Goal: Transaction & Acquisition: Purchase product/service

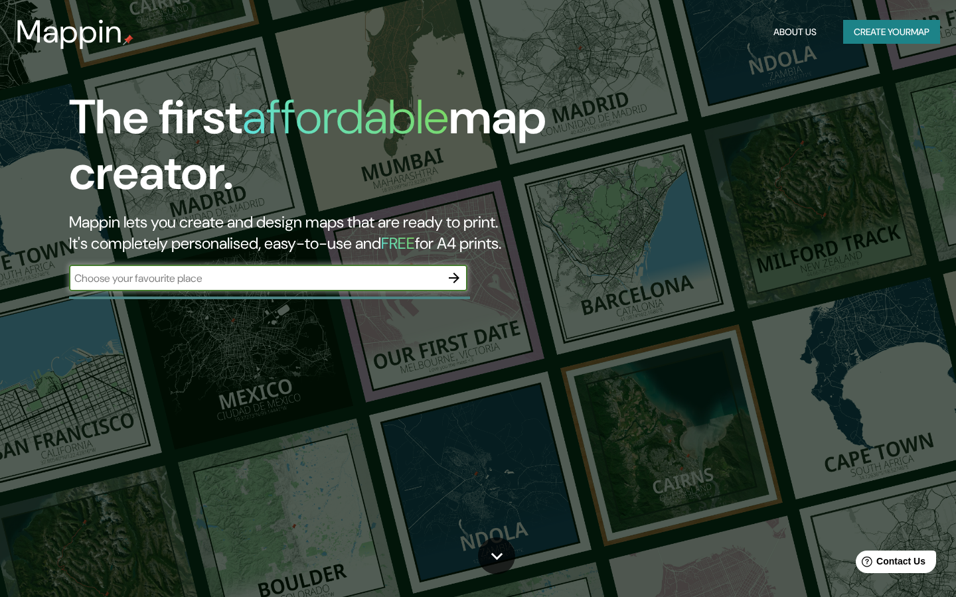
click at [179, 275] on input "text" at bounding box center [255, 278] width 372 height 15
type input "riumors"
click at [449, 279] on icon "button" at bounding box center [454, 278] width 16 height 16
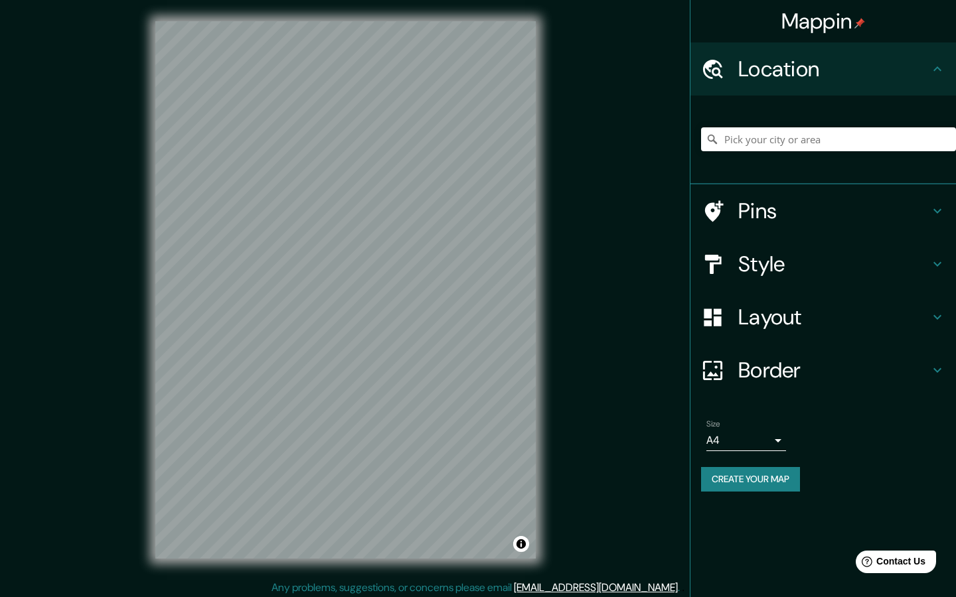
click at [934, 208] on icon at bounding box center [937, 211] width 16 height 16
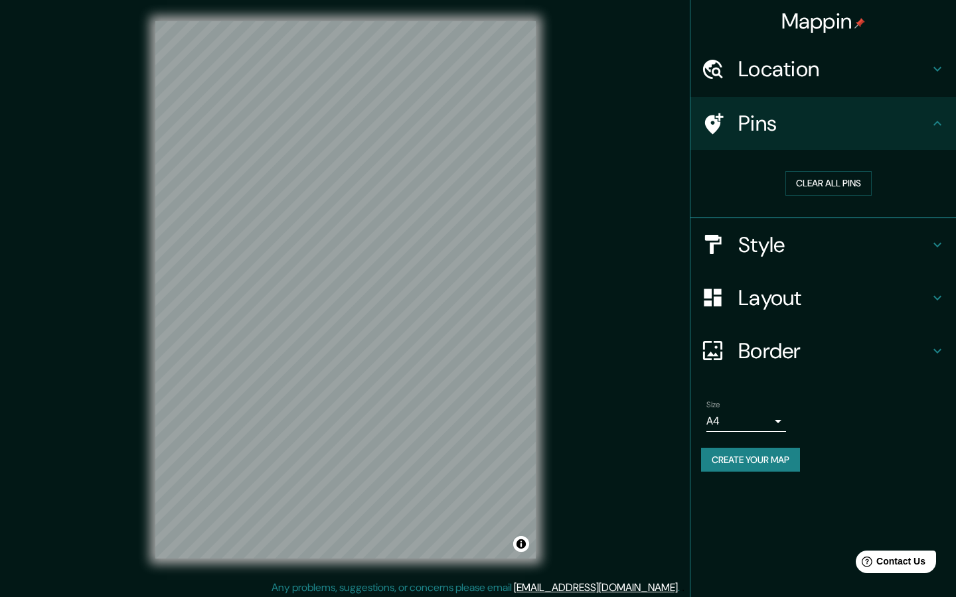
click at [920, 117] on h4 "Pins" at bounding box center [833, 123] width 191 height 27
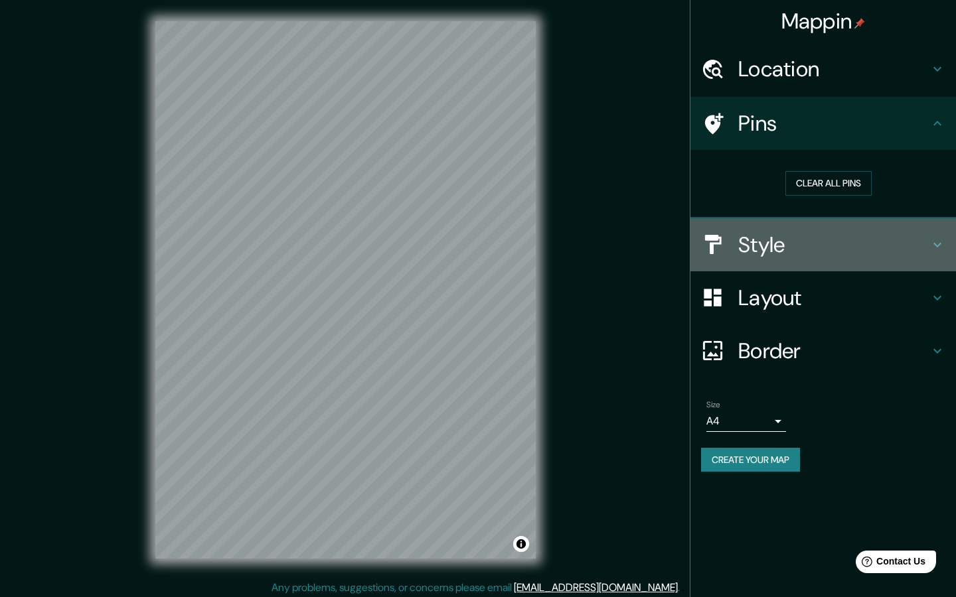
click at [928, 255] on h4 "Style" at bounding box center [833, 245] width 191 height 27
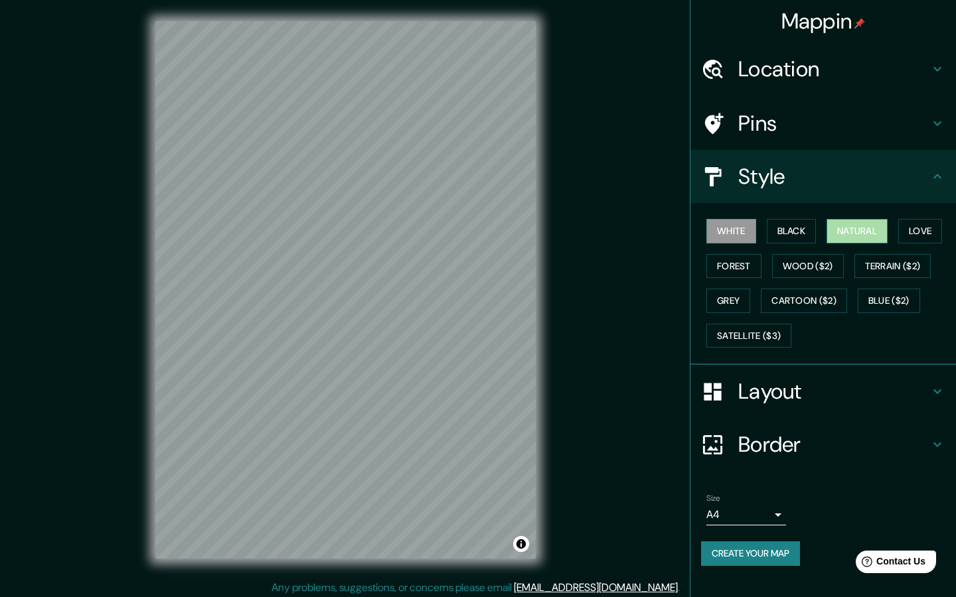
click at [868, 233] on button "Natural" at bounding box center [856, 231] width 61 height 25
click at [917, 235] on button "Love" at bounding box center [920, 231] width 44 height 25
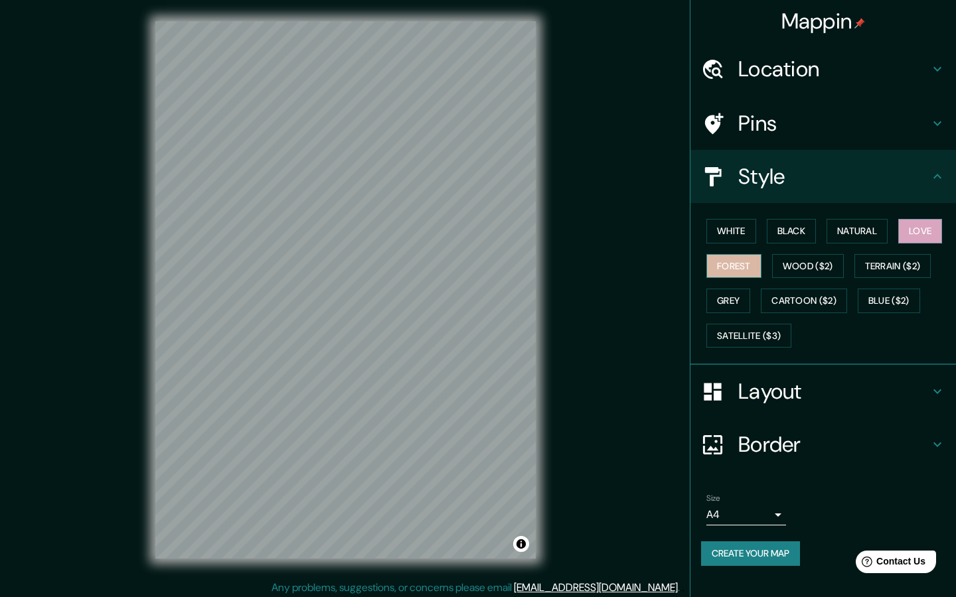
click at [739, 265] on button "Forest" at bounding box center [733, 266] width 55 height 25
click at [862, 236] on button "Natural" at bounding box center [856, 231] width 61 height 25
click at [843, 194] on div "Style" at bounding box center [822, 176] width 265 height 53
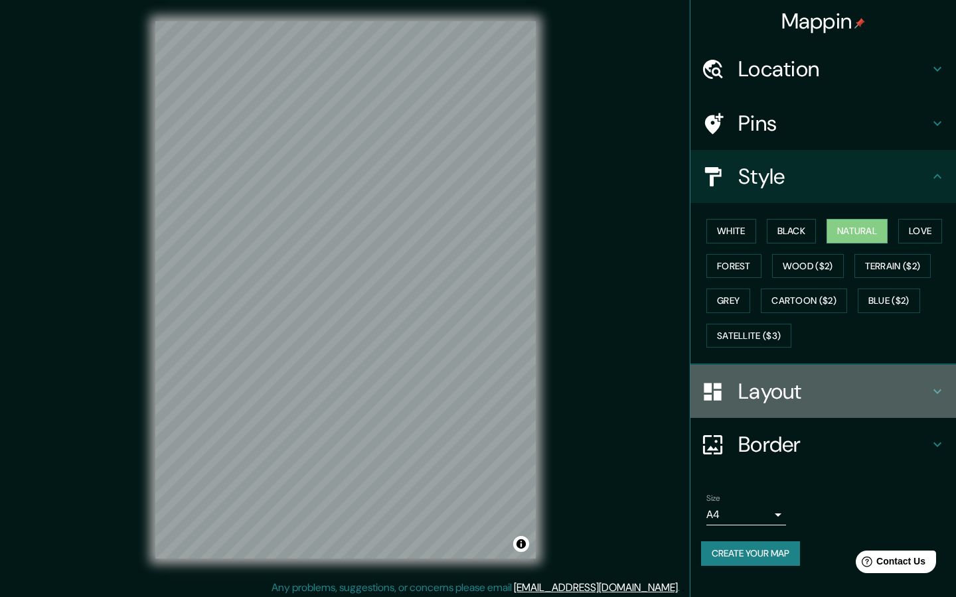
click at [817, 379] on h4 "Layout" at bounding box center [833, 391] width 191 height 27
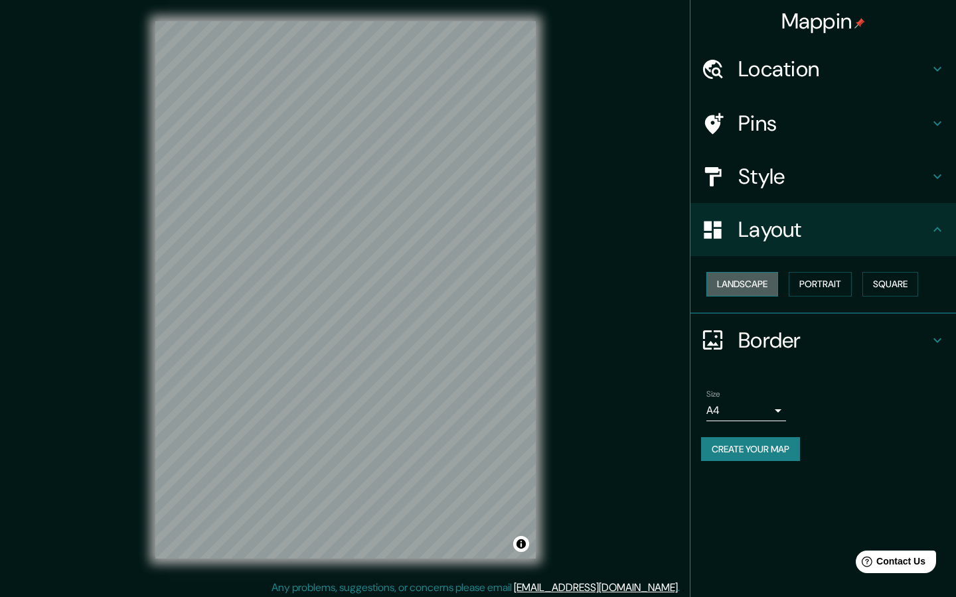
click at [753, 285] on button "Landscape" at bounding box center [742, 284] width 72 height 25
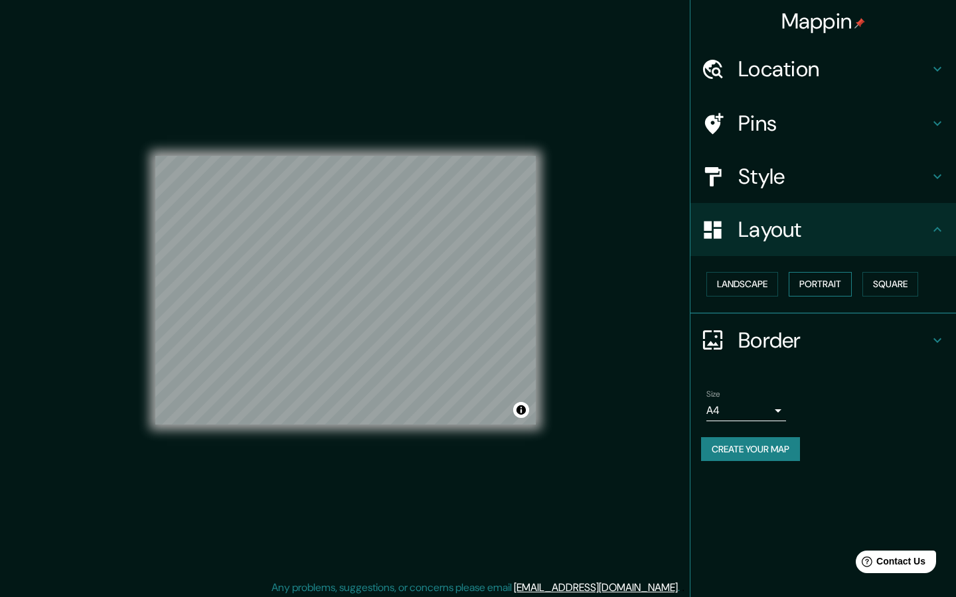
click at [812, 285] on button "Portrait" at bounding box center [819, 284] width 63 height 25
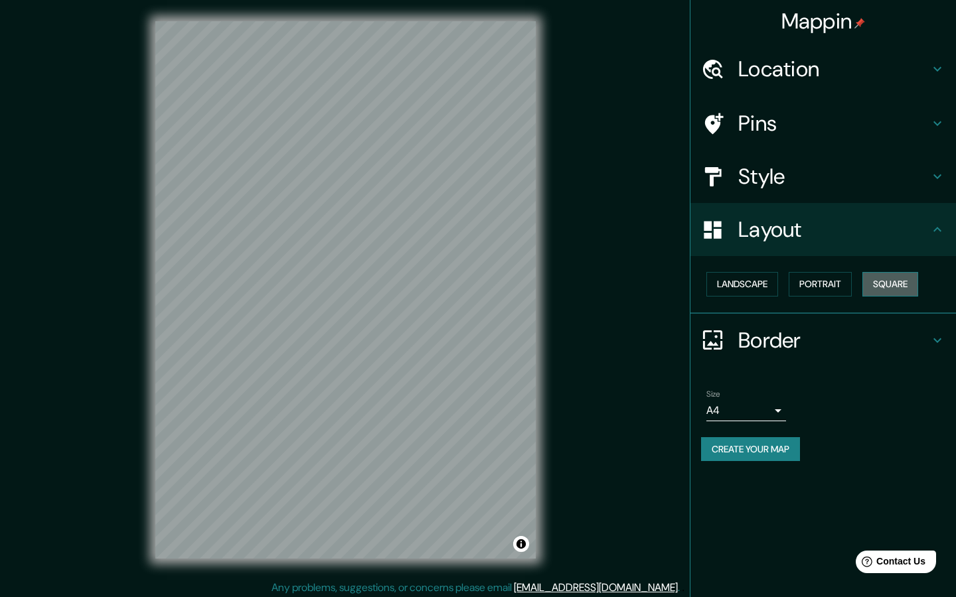
click at [884, 285] on button "Square" at bounding box center [890, 284] width 56 height 25
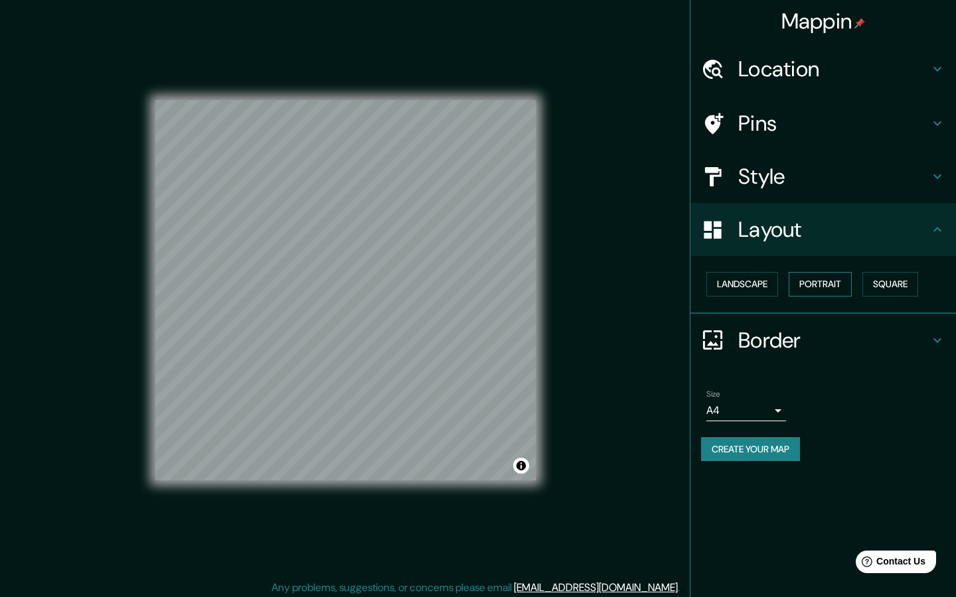
click at [808, 287] on button "Portrait" at bounding box center [819, 284] width 63 height 25
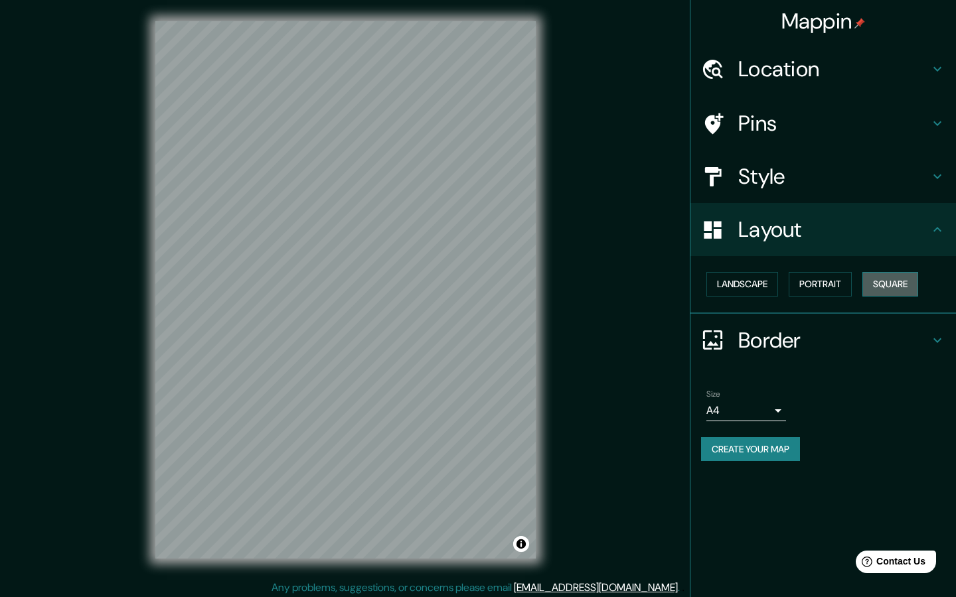
click at [891, 287] on button "Square" at bounding box center [890, 284] width 56 height 25
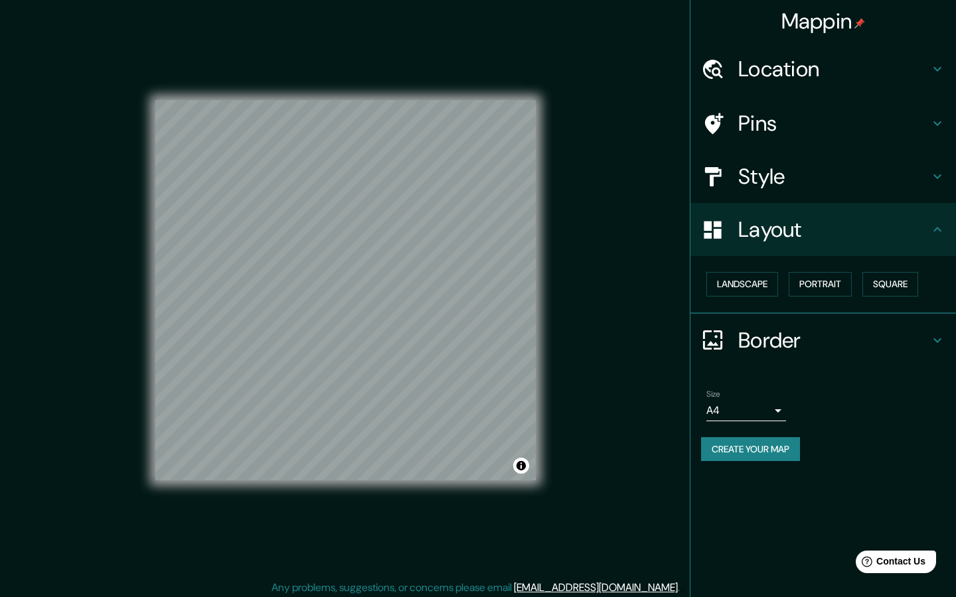
click at [782, 340] on h4 "Border" at bounding box center [833, 340] width 191 height 27
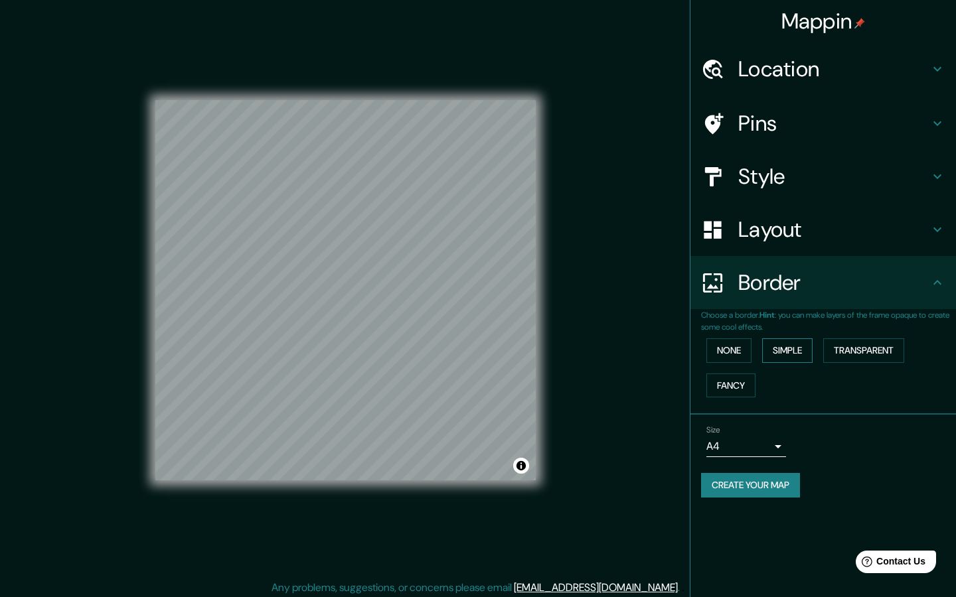
click at [795, 348] on button "Simple" at bounding box center [787, 350] width 50 height 25
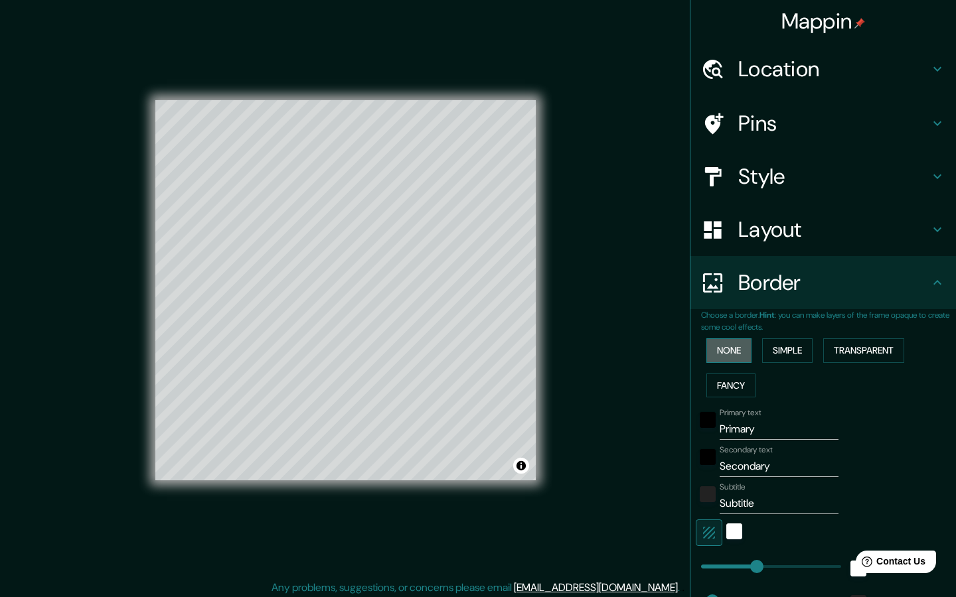
click at [724, 352] on button "None" at bounding box center [728, 350] width 45 height 25
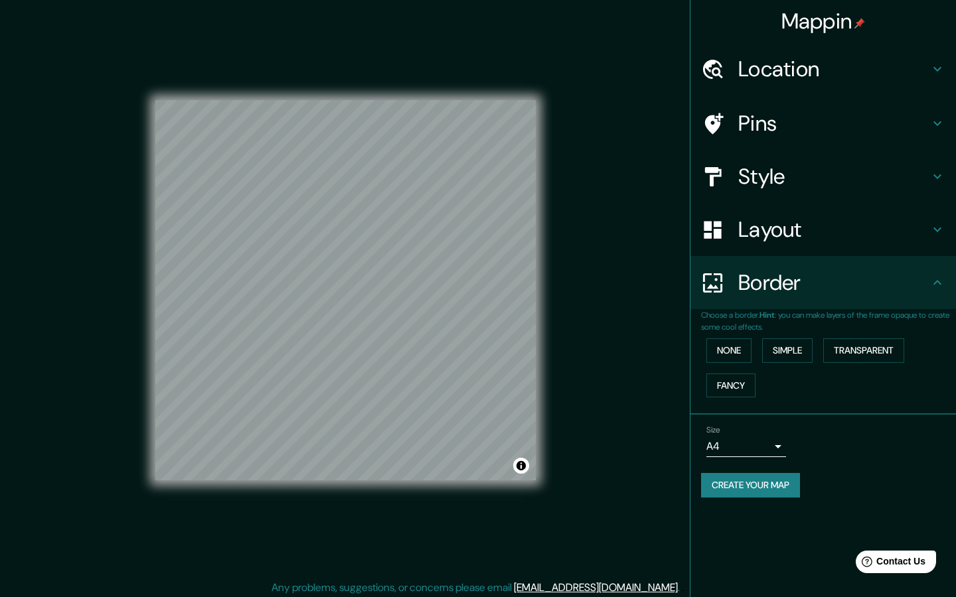
click at [768, 444] on body "Mappin Location Pins Style Layout Border Choose a border. Hint : you can make l…" at bounding box center [478, 298] width 956 height 597
click at [818, 445] on div at bounding box center [478, 298] width 956 height 597
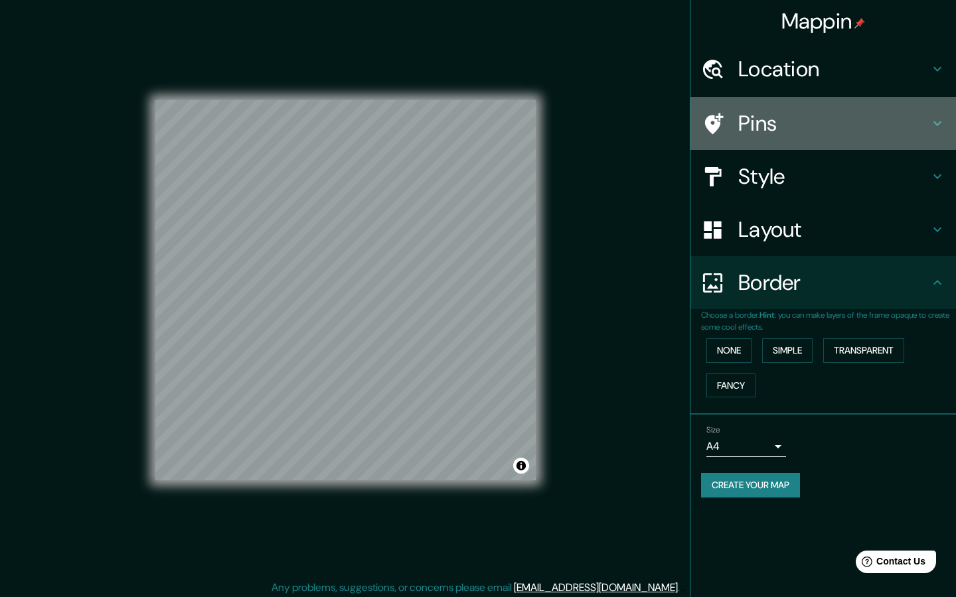
click at [823, 127] on h4 "Pins" at bounding box center [833, 123] width 191 height 27
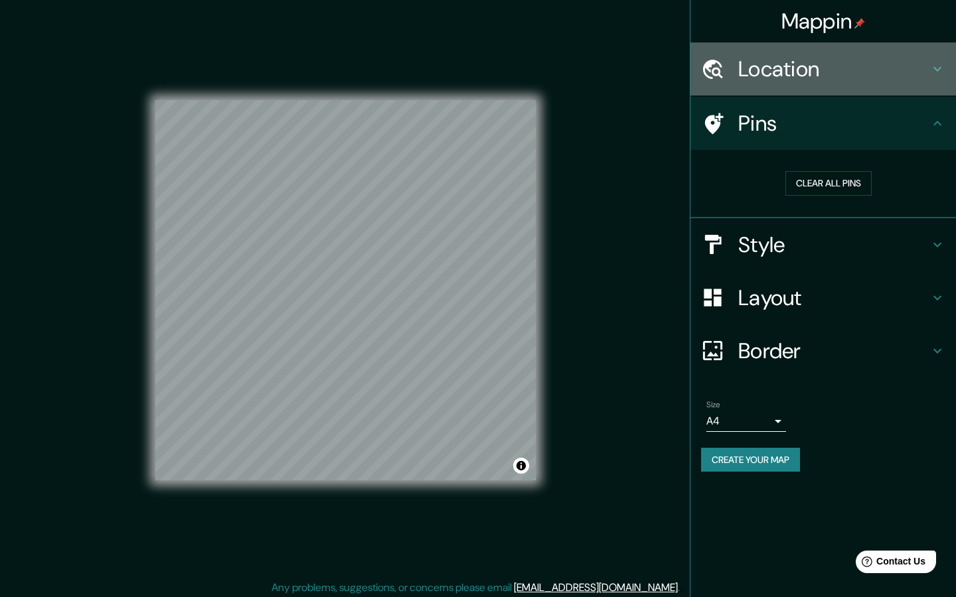
click at [866, 81] on h4 "Location" at bounding box center [833, 69] width 191 height 27
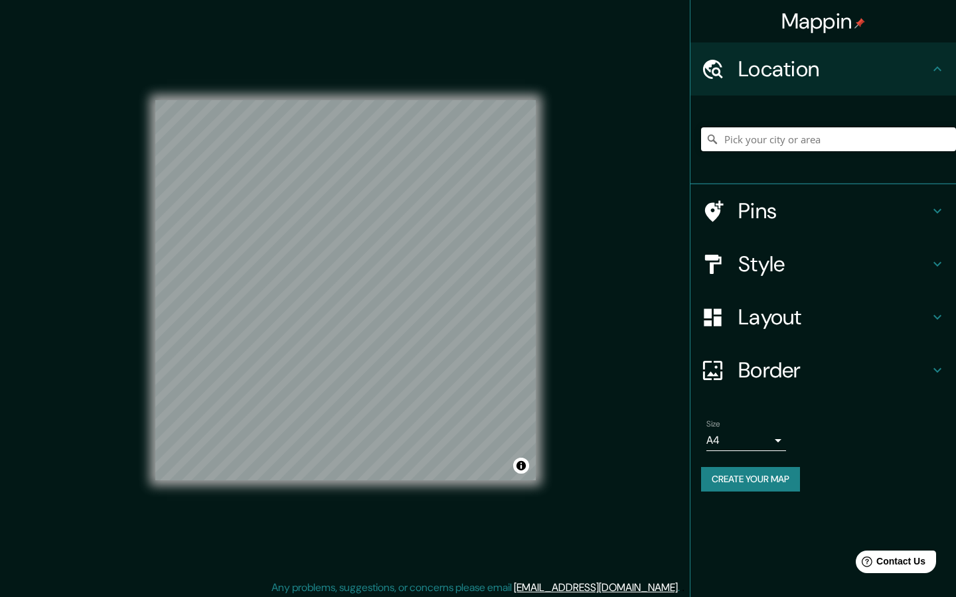
click at [810, 132] on input "Pick your city or area" at bounding box center [828, 139] width 255 height 24
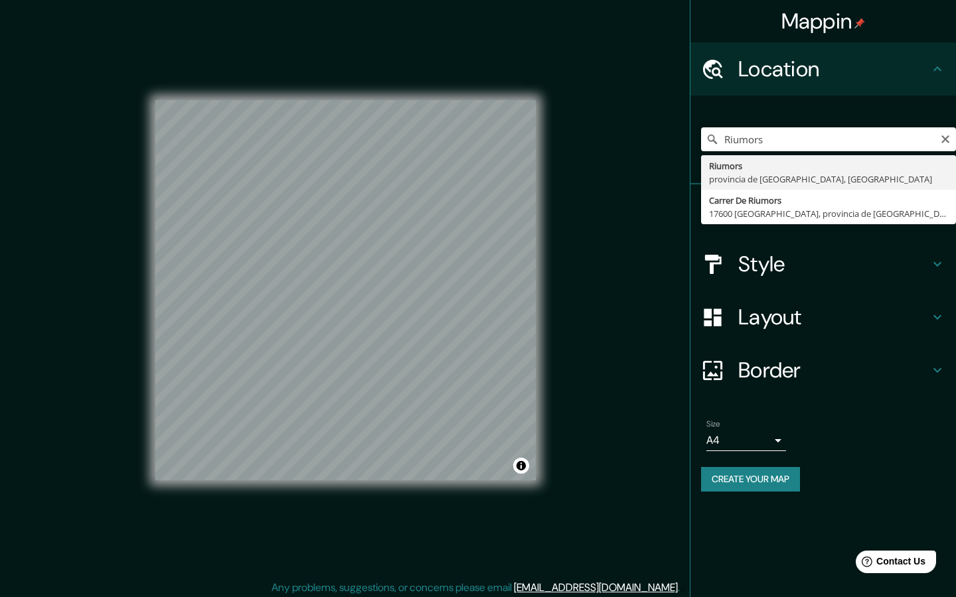
type input "Riumors, provincia de [GEOGRAPHIC_DATA], [GEOGRAPHIC_DATA]"
